Goal: Find specific page/section

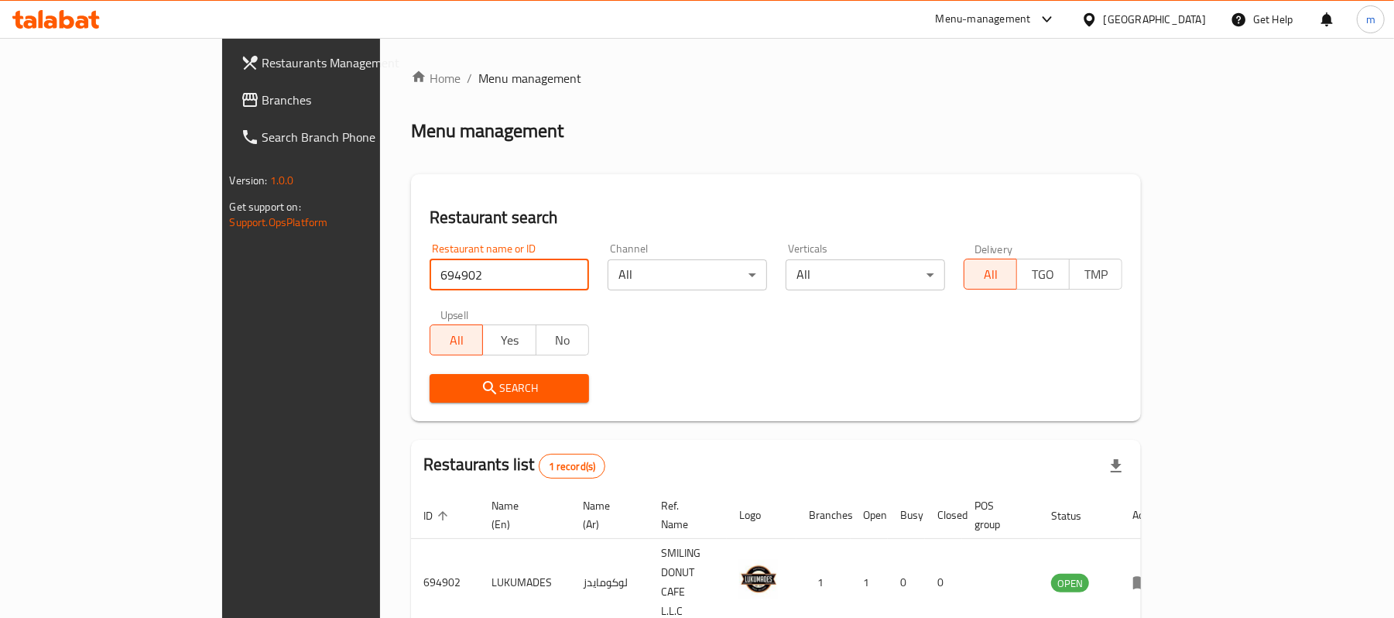
drag, startPoint x: 93, startPoint y: 98, endPoint x: 113, endPoint y: 102, distance: 20.7
click at [262, 98] on span "Branches" at bounding box center [352, 100] width 180 height 19
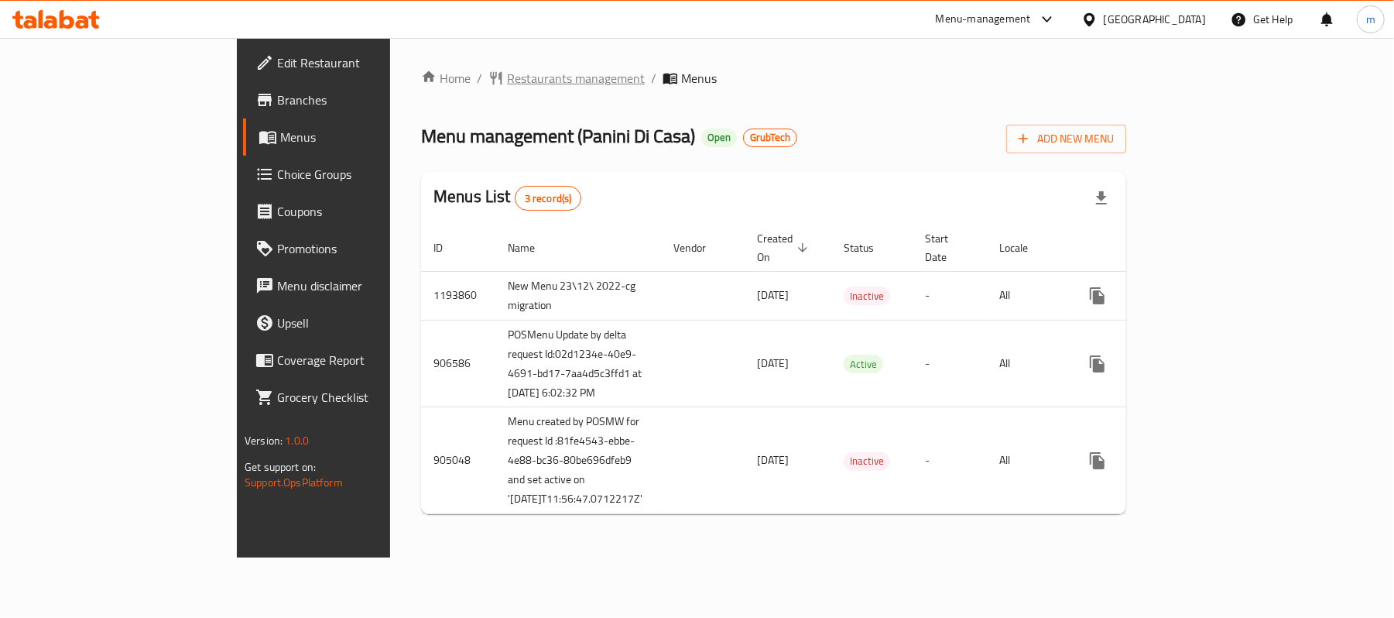
click at [507, 77] on span "Restaurants management" at bounding box center [576, 78] width 138 height 19
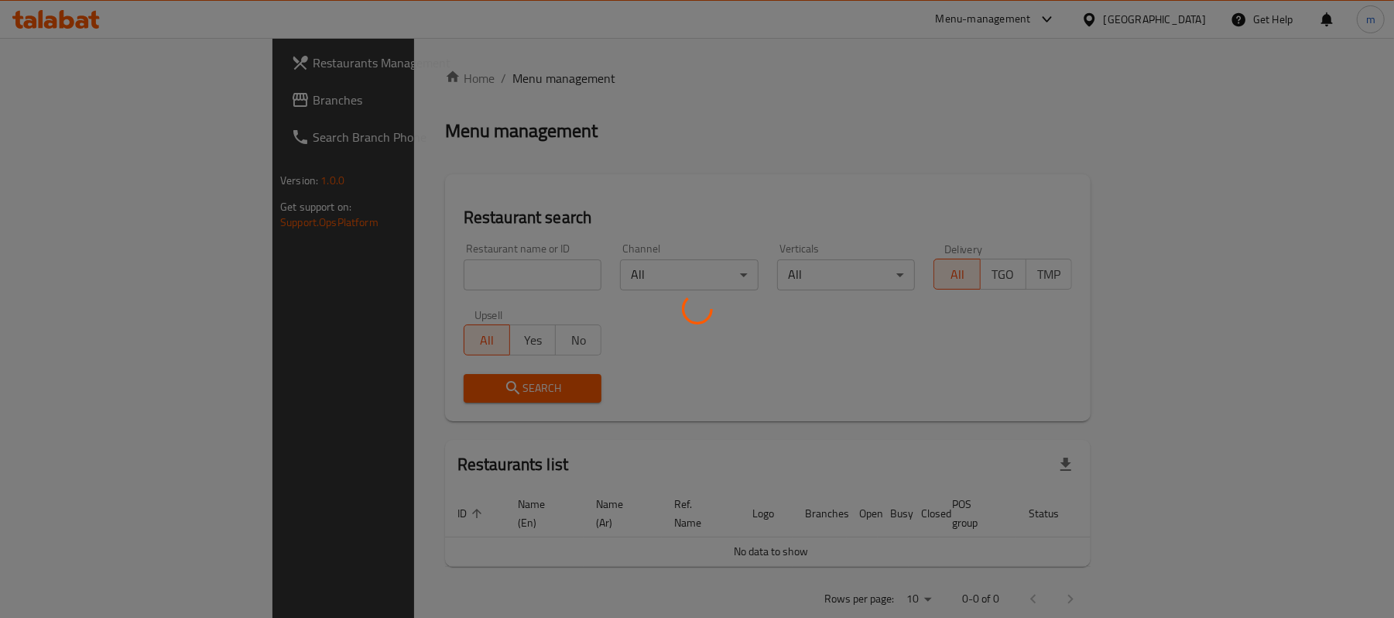
click at [409, 267] on div at bounding box center [697, 309] width 1394 height 618
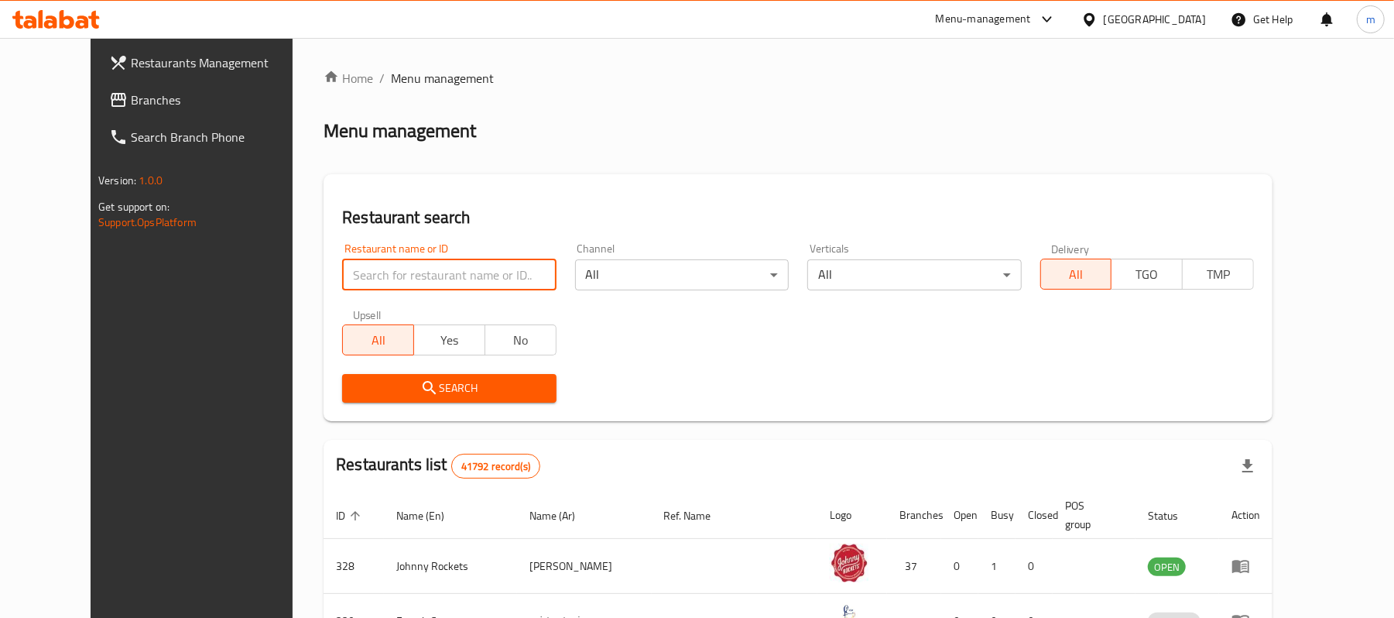
click at [406, 276] on input "search" at bounding box center [449, 274] width 214 height 31
paste input "20168"
type input "20168"
click at [464, 376] on button "Search" at bounding box center [449, 388] width 214 height 29
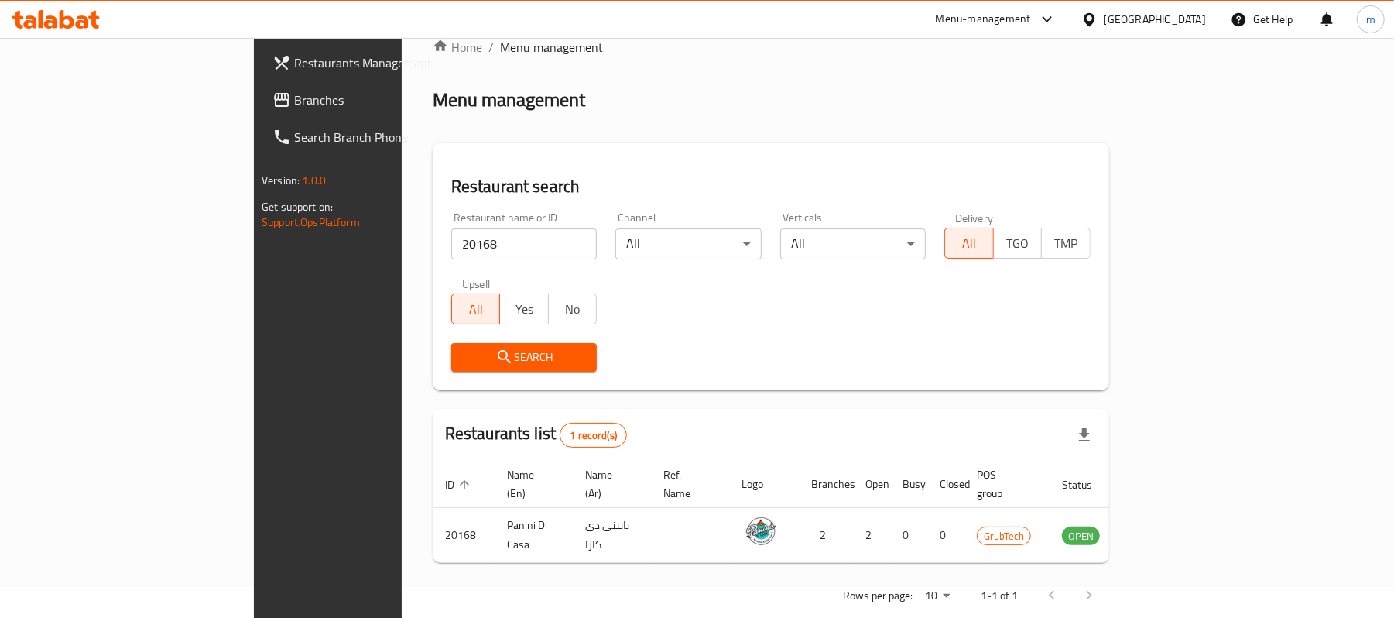
scroll to position [43, 0]
